Goal: Complete application form

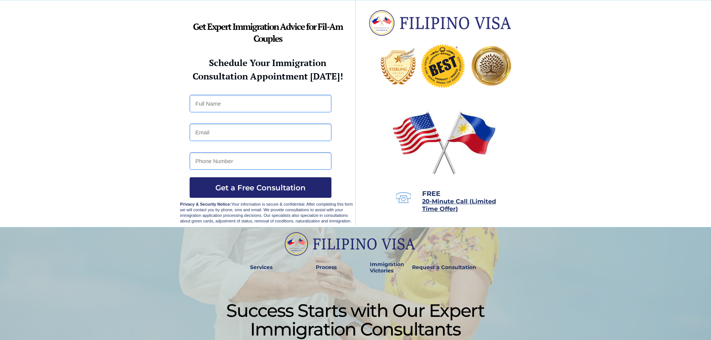
click at [242, 104] on input "text" at bounding box center [261, 104] width 142 height 18
type input "Krys Dyomelle Daileg"
type input "[EMAIL_ADDRESS][DOMAIN_NAME]"
type input "09451345844"
click at [285, 188] on span "Get a Free Consultation" at bounding box center [261, 187] width 142 height 9
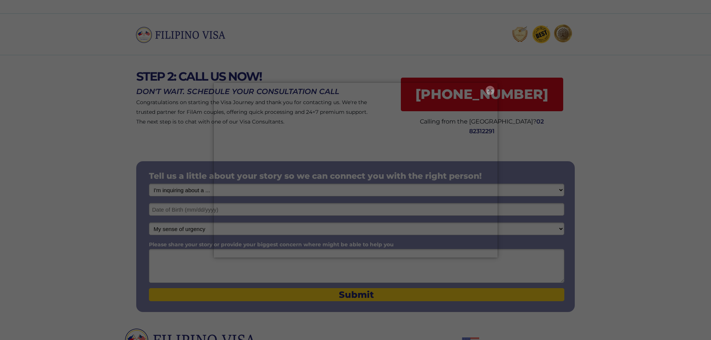
click at [488, 89] on button "×" at bounding box center [490, 90] width 9 height 9
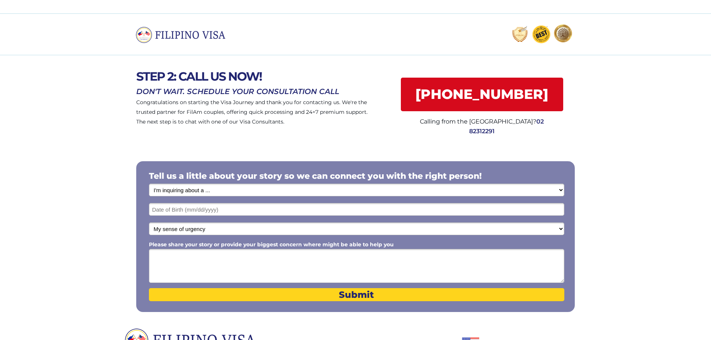
click at [216, 191] on select "I'm inquiring about a ... I don't know or other services Retirement Visa for Th…" at bounding box center [356, 190] width 415 height 13
select select "1797"
click at [149, 184] on select "I'm inquiring about a ... I don't know or other services Retirement Visa for Th…" at bounding box center [356, 190] width 415 height 13
click at [205, 208] on input "text" at bounding box center [356, 209] width 415 height 13
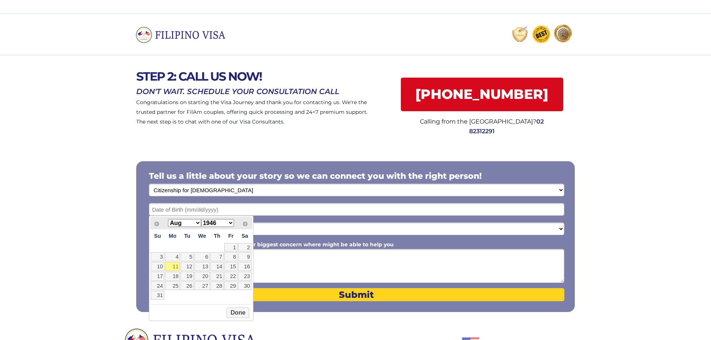
click at [215, 222] on select "1946 1947 1948 1949 1950 1951 1952 1953 1954 1955 1956 1957 1958 1959 1960 1961…" at bounding box center [217, 223] width 33 height 8
click at [185, 223] on select "Jan Feb Mar Apr May Jun Jul Aug Sep Oct Nov Dec" at bounding box center [184, 223] width 33 height 8
click at [220, 257] on link "9" at bounding box center [216, 256] width 13 height 9
type input "01/09/1997"
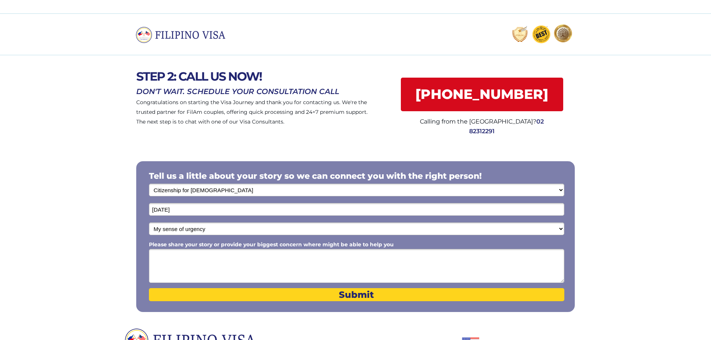
click at [207, 227] on select "My sense of urgency Low Priority - I'm just looking Medium High Priority - I ne…" at bounding box center [356, 228] width 415 height 13
select select "1804"
click at [149, 222] on select "My sense of urgency Low Priority - I'm just looking Medium High Priority - I ne…" at bounding box center [356, 228] width 415 height 13
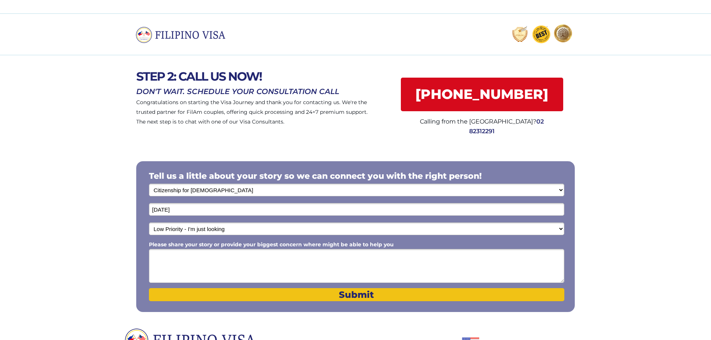
drag, startPoint x: 366, startPoint y: 296, endPoint x: 360, endPoint y: 294, distance: 6.4
click at [366, 296] on span "Submit" at bounding box center [356, 294] width 415 height 11
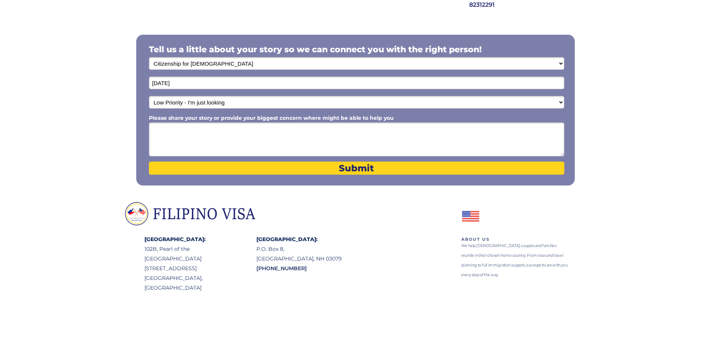
scroll to position [2, 0]
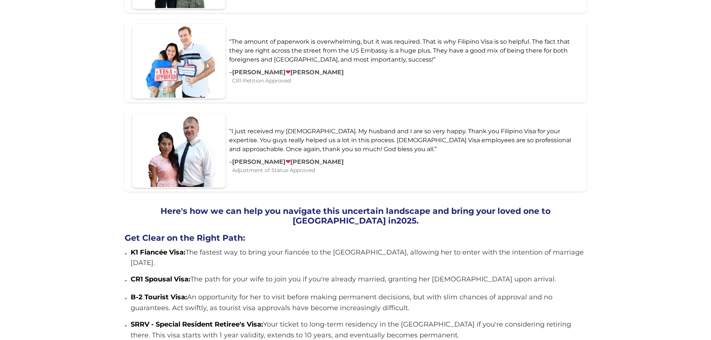
scroll to position [597, 0]
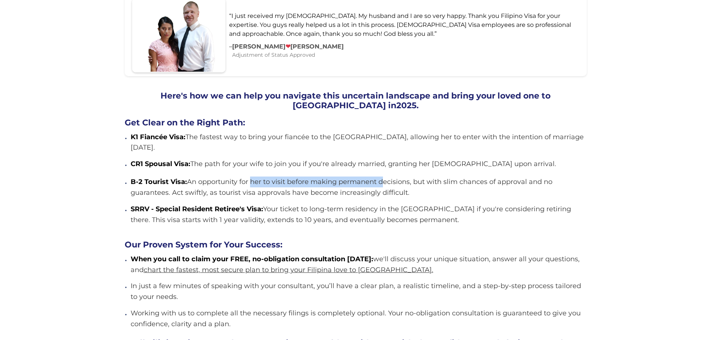
drag, startPoint x: 250, startPoint y: 157, endPoint x: 380, endPoint y: 152, distance: 130.3
click at [380, 152] on div "Here's how we can help you navigate this uncertain landscape and bring your lov…" at bounding box center [356, 158] width 462 height 134
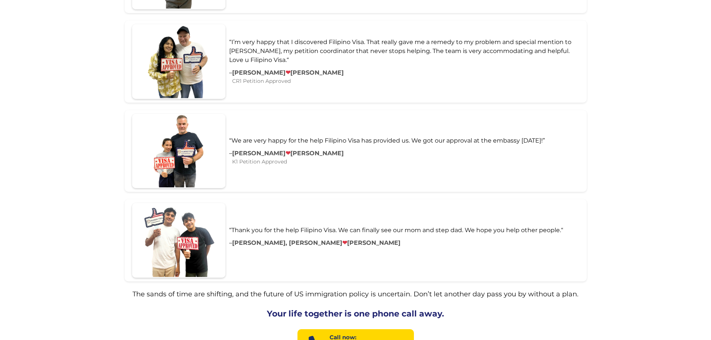
scroll to position [1306, 0]
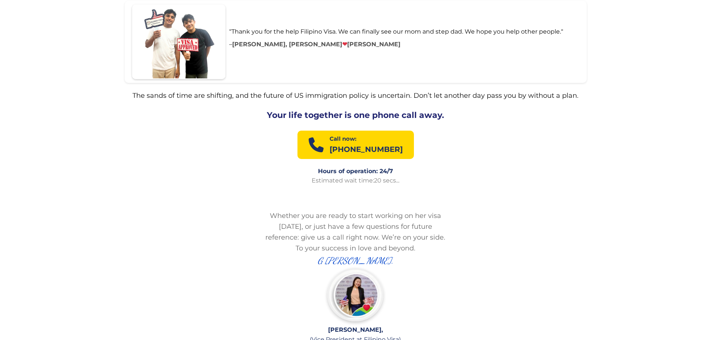
drag, startPoint x: 204, startPoint y: 204, endPoint x: 208, endPoint y: 202, distance: 4.5
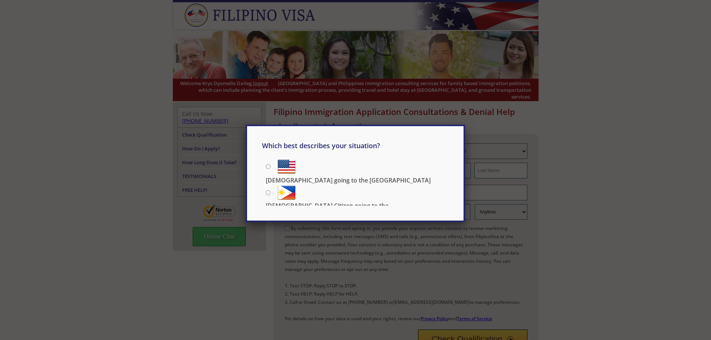
click at [269, 164] on input "[DEMOGRAPHIC_DATA] going to the [GEOGRAPHIC_DATA]" at bounding box center [268, 166] width 5 height 5
radio input "true"
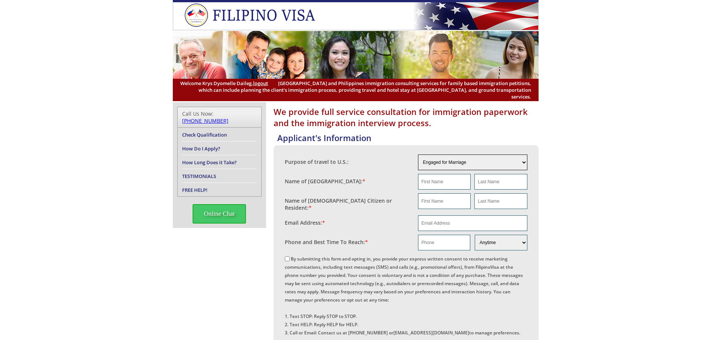
click at [477, 155] on select "Engaged for Marriage Already Married to [DEMOGRAPHIC_DATA] Citizen / Resident F…" at bounding box center [472, 163] width 109 height 16
select select "5"
click at [418, 155] on select "Engaged for Marriage Already Married to [DEMOGRAPHIC_DATA] Citizen / Resident F…" at bounding box center [472, 163] width 109 height 16
click at [442, 177] on input "text" at bounding box center [444, 182] width 53 height 16
click at [370, 179] on fieldset "Name of [GEOGRAPHIC_DATA]: *" at bounding box center [406, 181] width 243 height 19
